Goal: Navigation & Orientation: Find specific page/section

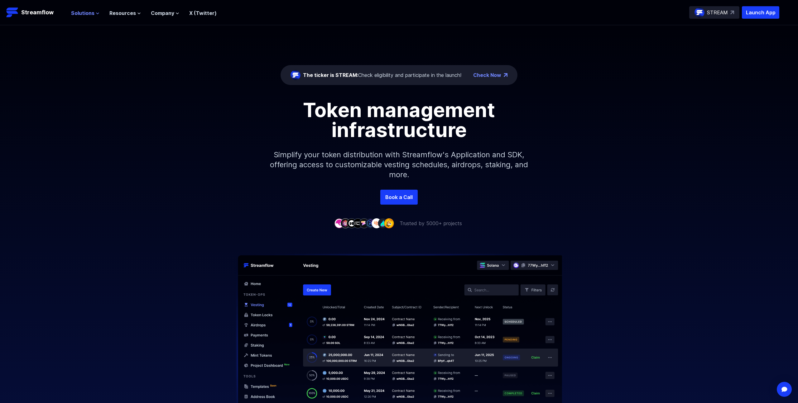
click at [87, 11] on span "Solutions" at bounding box center [82, 12] width 23 height 7
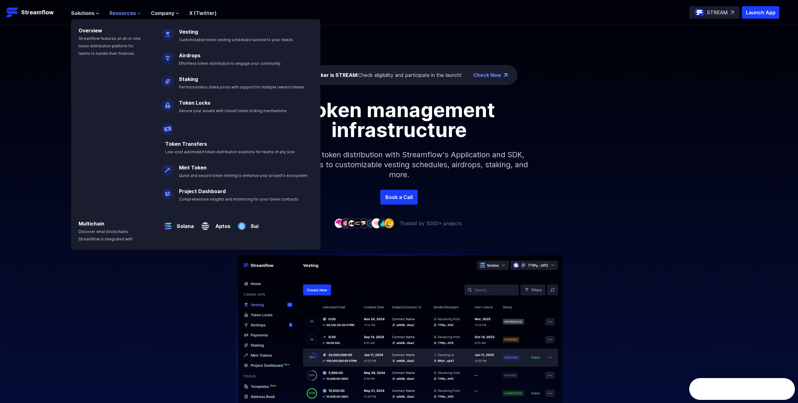
click at [121, 10] on span "Resources" at bounding box center [122, 12] width 26 height 7
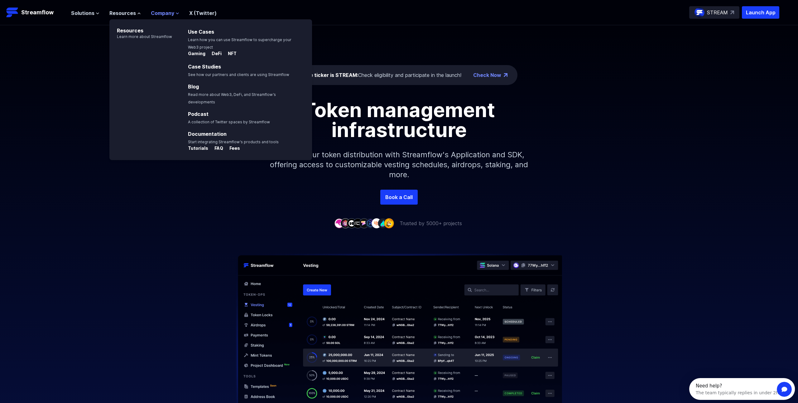
click at [152, 11] on span "Company" at bounding box center [162, 12] width 23 height 7
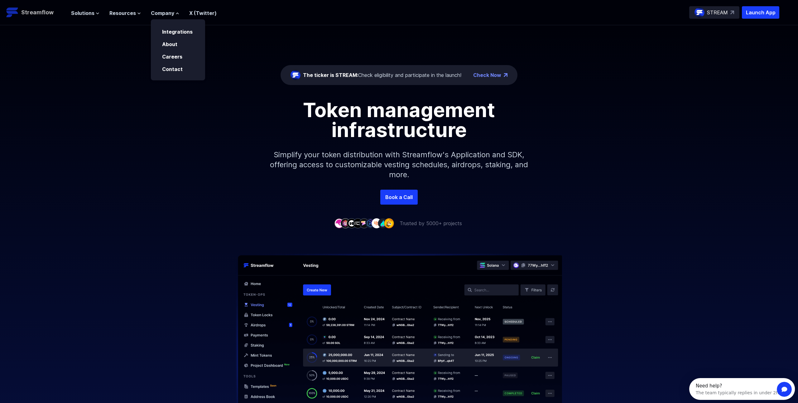
click at [49, 11] on p "Streamflow" at bounding box center [37, 12] width 32 height 9
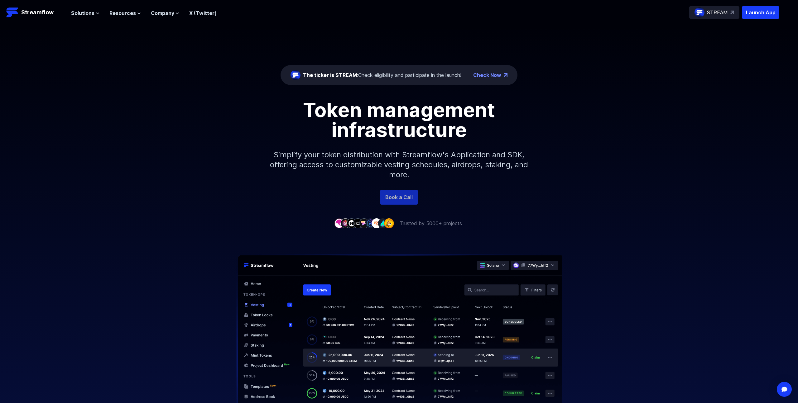
click at [392, 200] on link "Book a Call" at bounding box center [398, 197] width 37 height 15
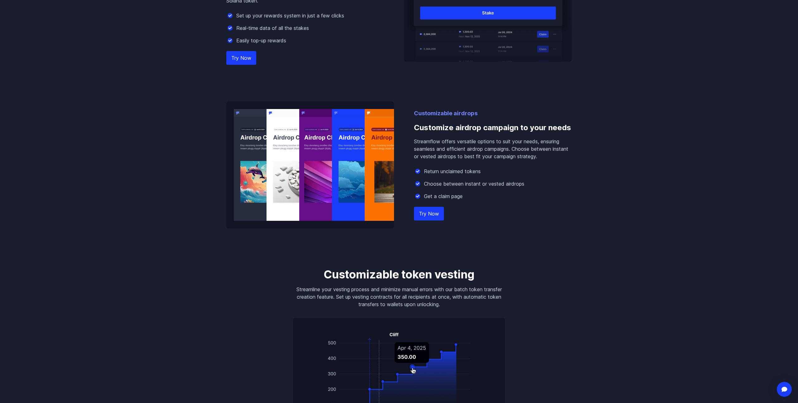
scroll to position [680, 0]
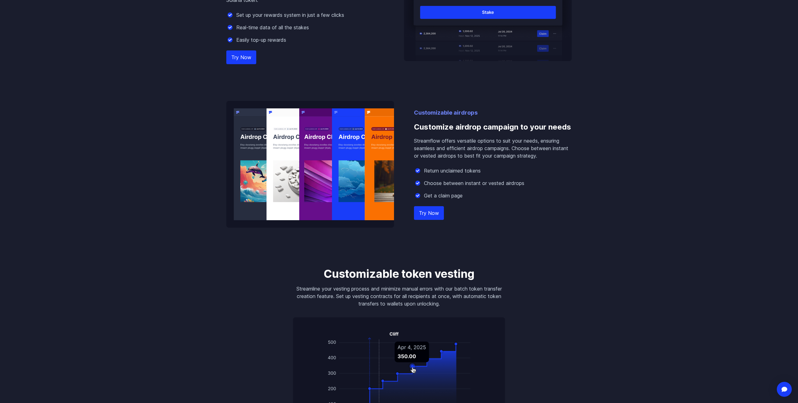
click at [295, 87] on div "Community incentives Design and automate rewards with token staking Set up toke…" at bounding box center [398, 58] width 355 height 340
